Goal: Transaction & Acquisition: Purchase product/service

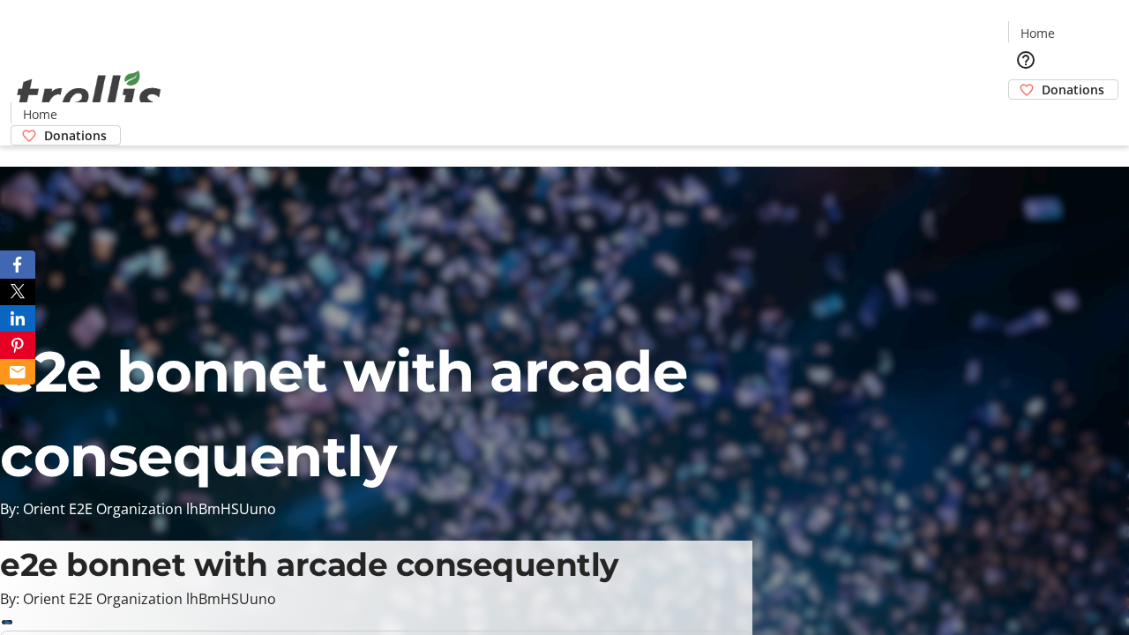
click at [1042, 80] on span "Donations" at bounding box center [1073, 89] width 63 height 19
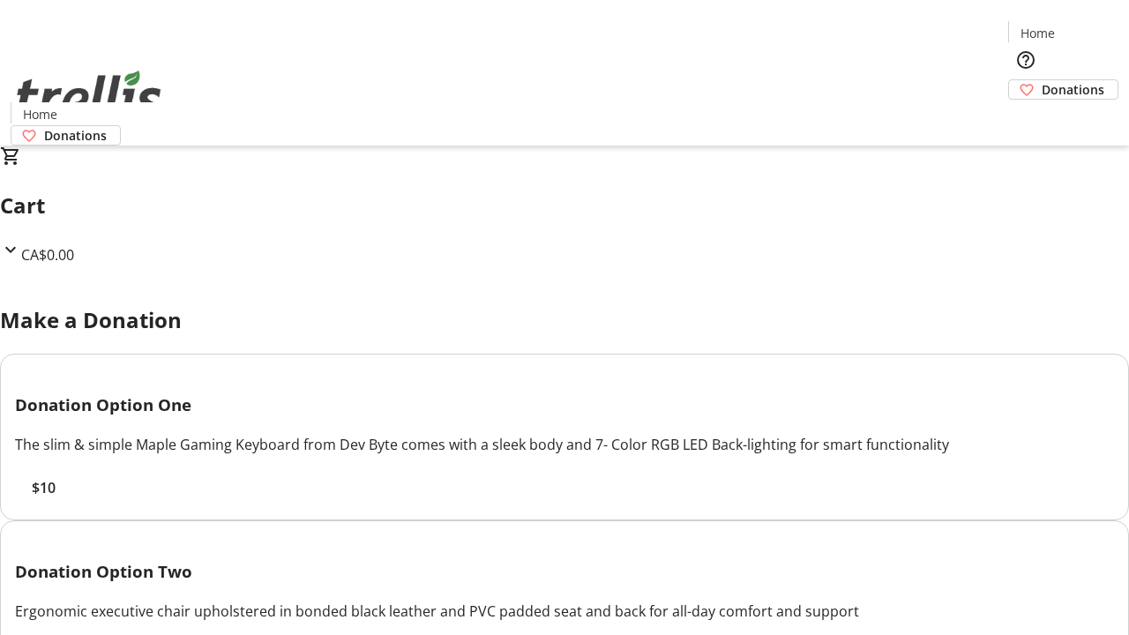
click at [56, 499] on span "$10" at bounding box center [44, 487] width 24 height 21
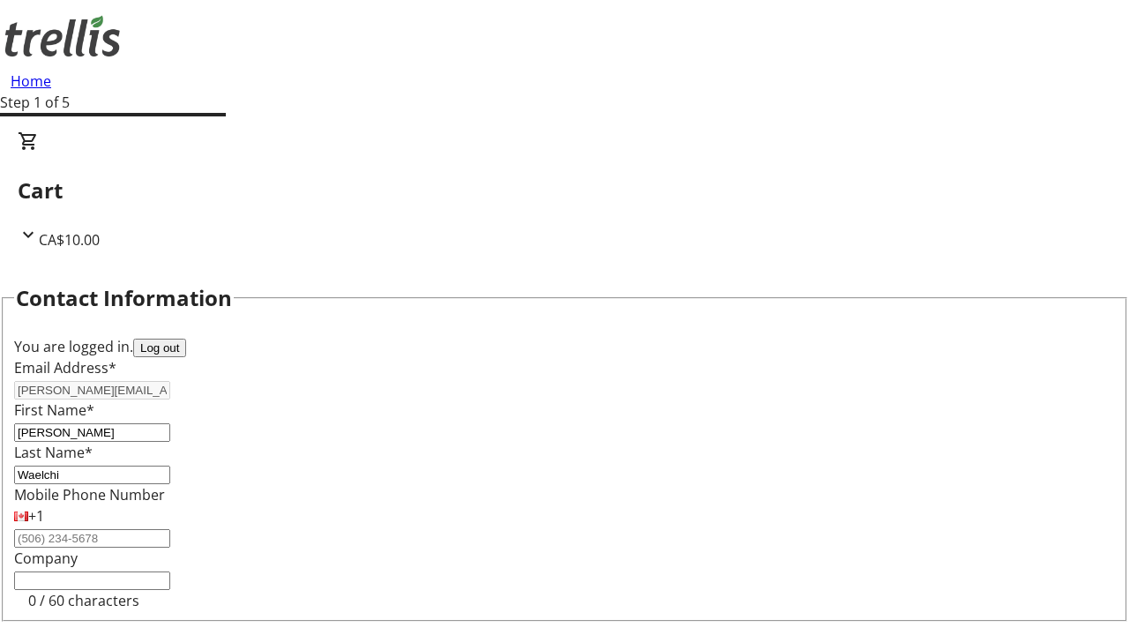
select select "CA"
type input "[STREET_ADDRESS][PERSON_NAME]"
type input "Kelowna"
